Goal: Transaction & Acquisition: Purchase product/service

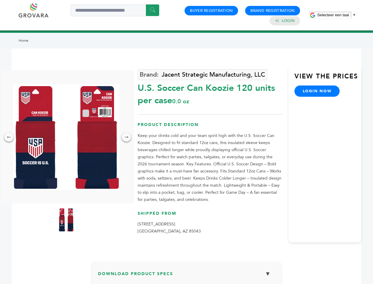
click at [337, 15] on span "Selecteer een taal" at bounding box center [333, 15] width 32 height 4
click at [66, 137] on img at bounding box center [66, 137] width 106 height 106
click at [0, 0] on div "×" at bounding box center [0, 0] width 0 height 0
click at [127, 137] on div "→" at bounding box center [126, 136] width 9 height 9
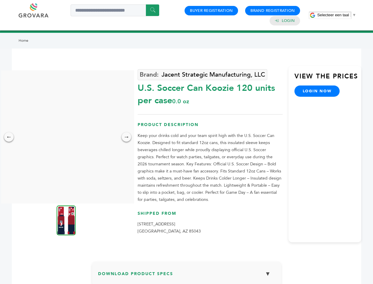
click at [66, 220] on img at bounding box center [66, 220] width 19 height 30
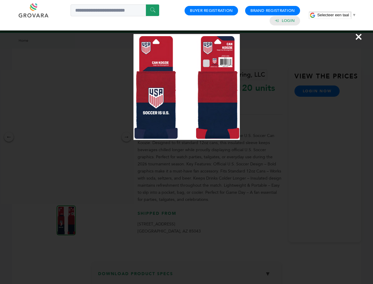
click at [187, 276] on div "×" at bounding box center [186, 142] width 373 height 284
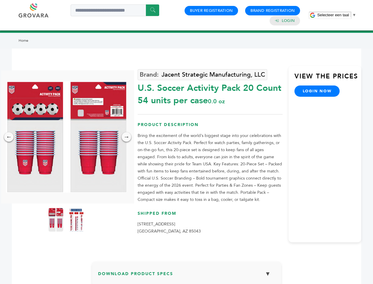
click at [337, 15] on span "Selecteer een taal" at bounding box center [333, 15] width 32 height 4
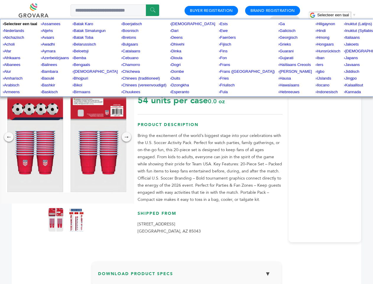
click at [66, 137] on img at bounding box center [66, 136] width 121 height 111
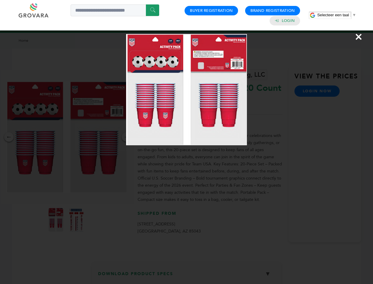
click at [9, 137] on div "×" at bounding box center [186, 142] width 373 height 284
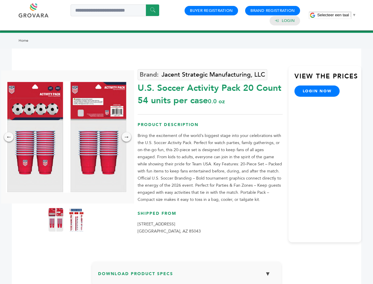
click at [127, 137] on div "→" at bounding box center [126, 136] width 9 height 9
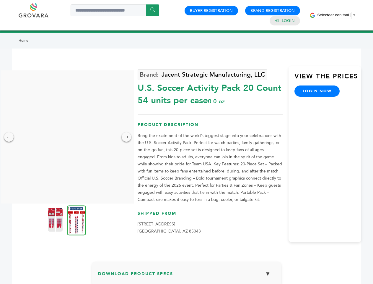
click at [56, 220] on img at bounding box center [55, 220] width 15 height 24
